Goal: Find specific page/section: Find specific page/section

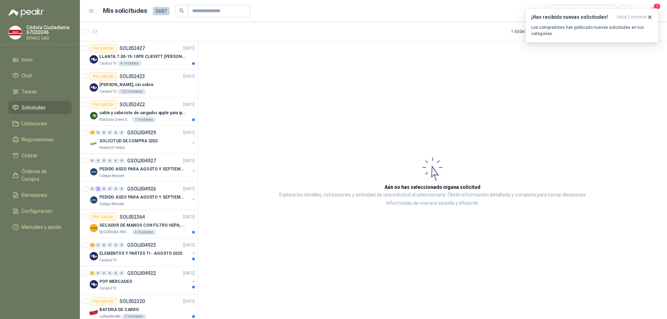
click at [33, 107] on span "Solicitudes" at bounding box center [34, 108] width 24 height 8
click at [98, 31] on icon "button" at bounding box center [95, 32] width 6 height 6
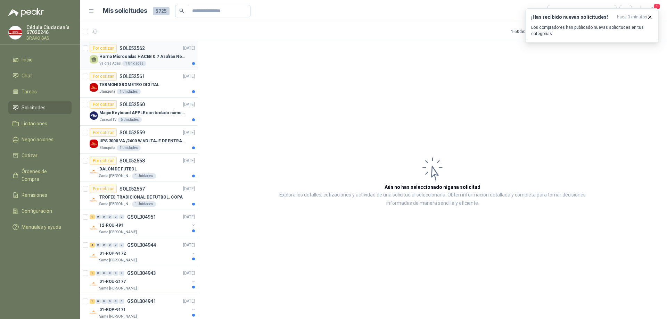
click at [135, 57] on p "Horno Microondas HACEB 0.7 Azafrán Negro" at bounding box center [142, 57] width 87 height 7
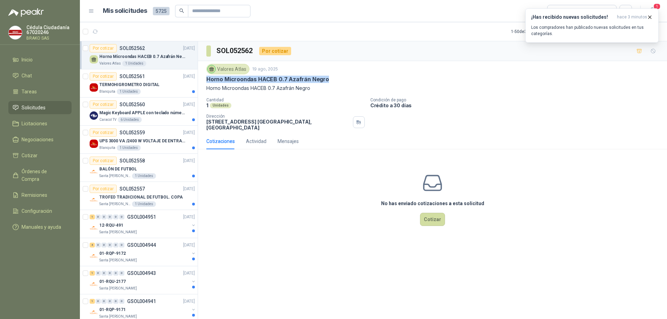
drag, startPoint x: 207, startPoint y: 77, endPoint x: 348, endPoint y: 78, distance: 141.7
click at [349, 78] on div "Horno Microondas HACEB 0.7 Azafrán Negro" at bounding box center [432, 79] width 452 height 7
copy p "Horno Microondas HACEB 0.7 Azafrán Negro"
click at [135, 88] on p "TERMOHIGROMETRO DIGITAL" at bounding box center [129, 85] width 60 height 7
